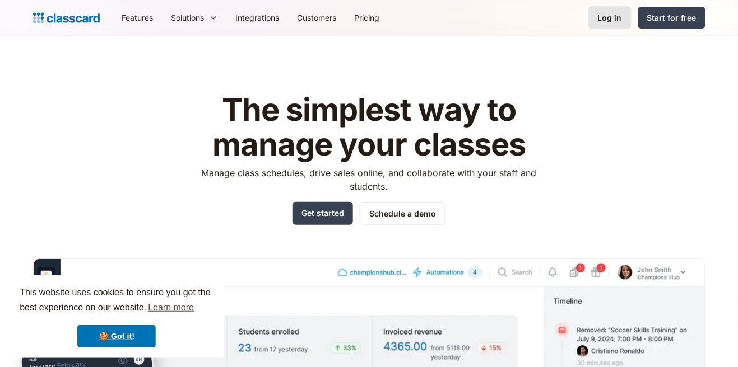
click at [602, 25] on link "Log in" at bounding box center [609, 17] width 43 height 23
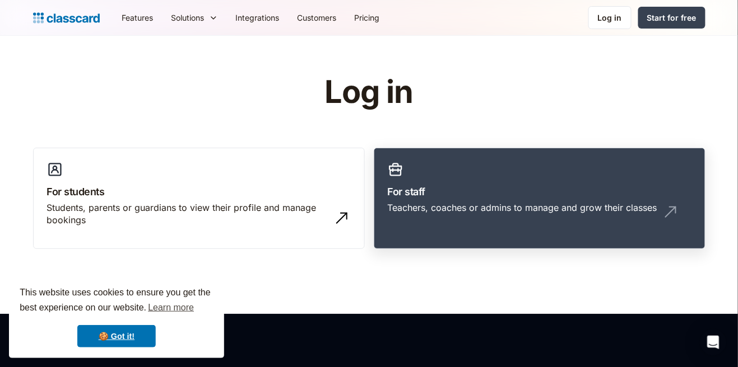
click at [516, 198] on h3 "For staff" at bounding box center [540, 191] width 304 height 15
